Goal: Information Seeking & Learning: Learn about a topic

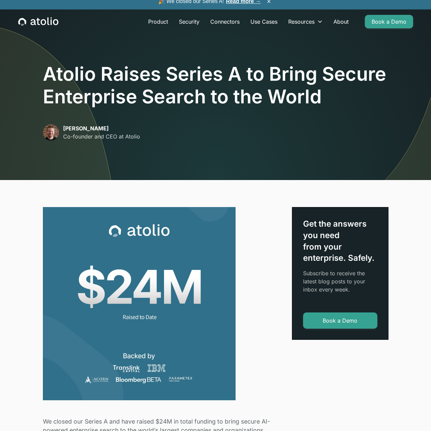
click at [83, 131] on p "[PERSON_NAME]" at bounding box center [101, 128] width 77 height 8
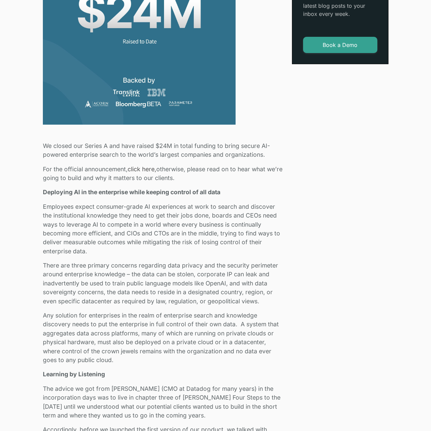
scroll to position [310, 0]
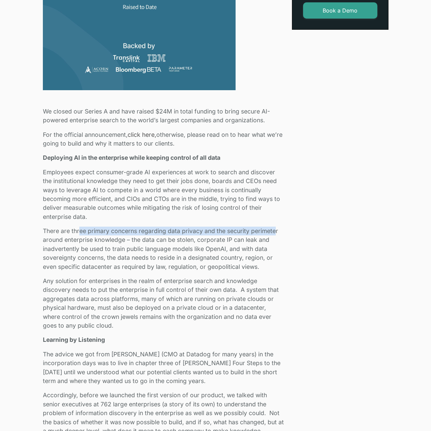
drag, startPoint x: 80, startPoint y: 228, endPoint x: 276, endPoint y: 233, distance: 196.5
click at [276, 233] on p "There are three primary concerns regarding data privacy and the security perime…" at bounding box center [163, 249] width 241 height 45
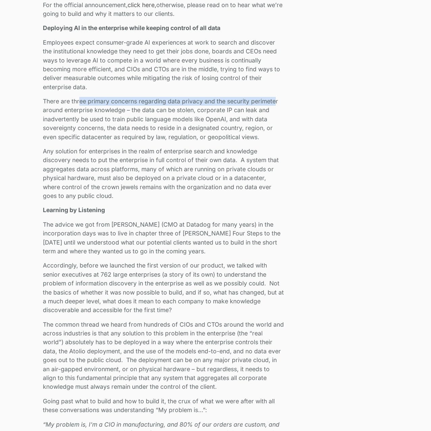
scroll to position [448, 0]
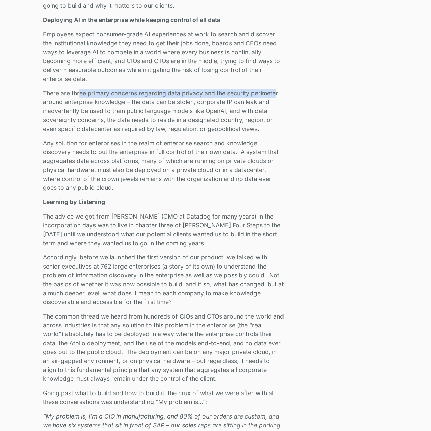
drag, startPoint x: 95, startPoint y: 229, endPoint x: 274, endPoint y: 245, distance: 179.6
click at [274, 245] on p "The advice we got from [PERSON_NAME] (CMO at Datadog for many years) in the inc…" at bounding box center [163, 230] width 241 height 36
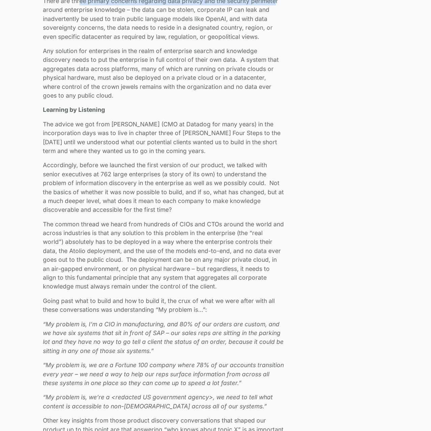
scroll to position [620, 0]
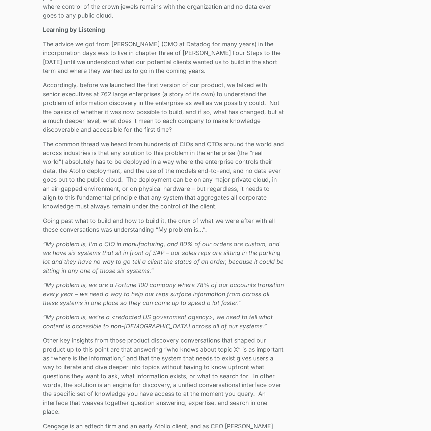
click at [329, 189] on div "We closed our Series A and have raised $24M in total funding to bring secure AI…" at bounding box center [216, 339] width 346 height 1504
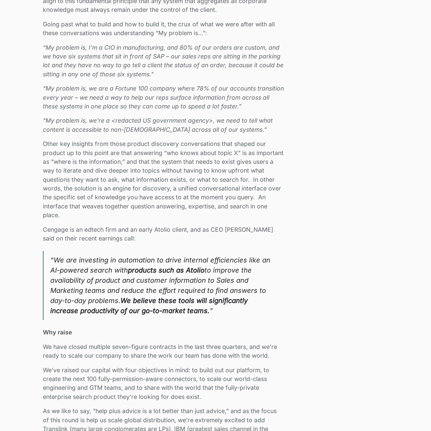
scroll to position [826, 0]
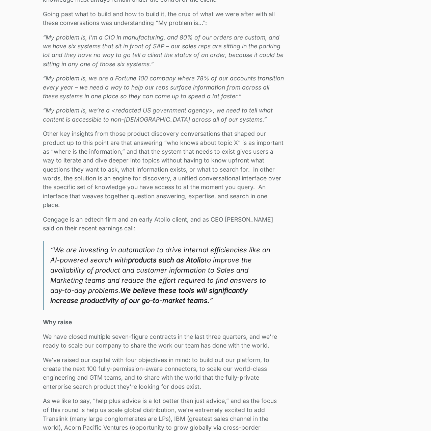
click at [189, 262] on strong "products such as Atolio" at bounding box center [166, 260] width 77 height 8
copy blockquote "Atolio"
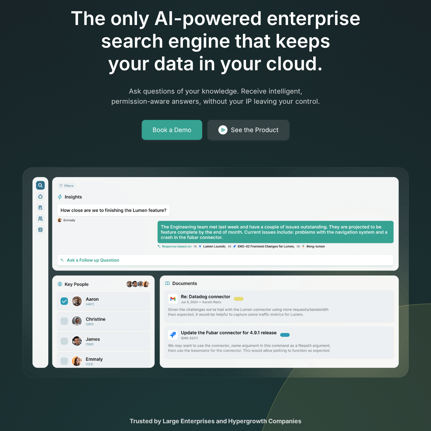
scroll to position [69, 0]
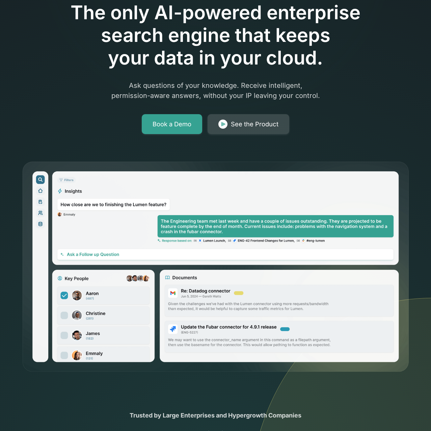
click at [271, 124] on div "See the Product" at bounding box center [255, 124] width 48 height 9
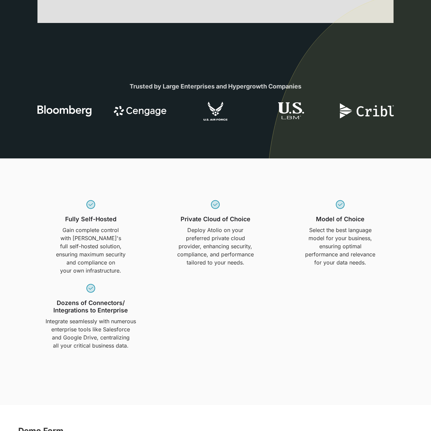
scroll to position [344, 0]
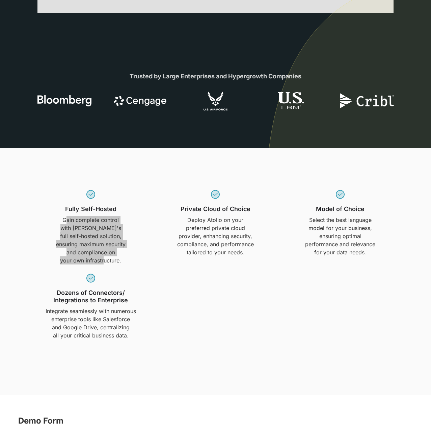
drag, startPoint x: 66, startPoint y: 221, endPoint x: 134, endPoint y: 259, distance: 78.0
click at [134, 259] on div "Fully Self-Hosted Gain complete control with Atolio's full self-hosted solution…" at bounding box center [90, 227] width 117 height 76
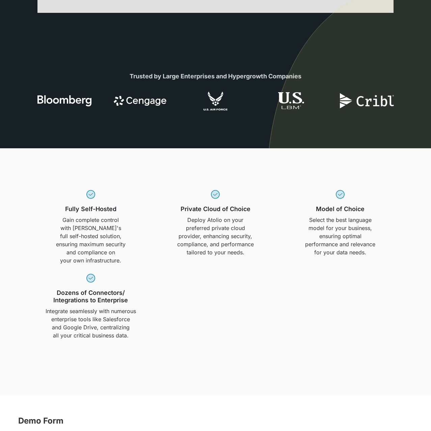
click at [134, 259] on div "Fully Self-Hosted Gain complete control with Atolio's full self-hosted solution…" at bounding box center [90, 227] width 117 height 76
